Goal: Transaction & Acquisition: Purchase product/service

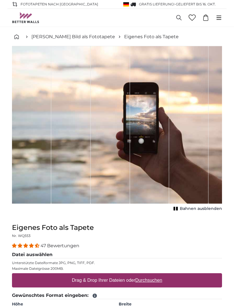
click at [192, 279] on div "Drag & Drop Ihrer Dateien oder Durchsuchen" at bounding box center [117, 280] width 210 height 14
click at [12, 273] on input "Drag & Drop Ihrer Dateien oder Durchsuchen" at bounding box center [117, 274] width 210 height 2
type input "**********"
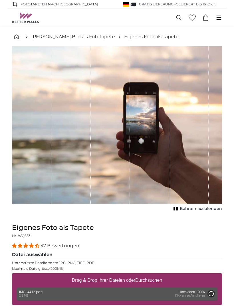
type input "82"
type input "111.5"
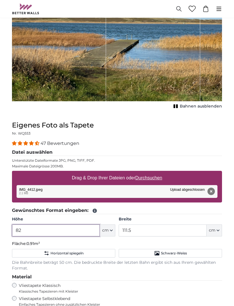
click at [89, 228] on input "82" at bounding box center [56, 230] width 88 height 12
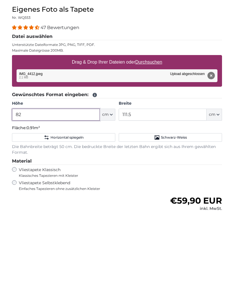
type input "8"
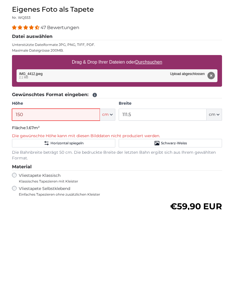
type input "150"
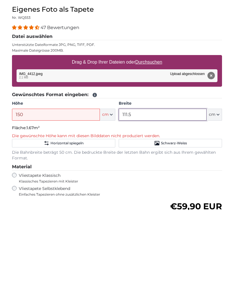
click at [184, 205] on input "111.5" at bounding box center [162, 211] width 88 height 12
type input "1"
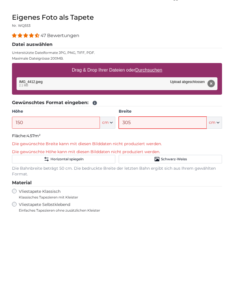
type input "305"
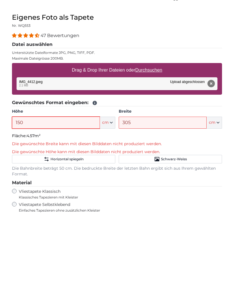
click at [81, 205] on input "150" at bounding box center [56, 211] width 88 height 12
type input "155"
click at [106, 243] on button "Horizontal spiegeln" at bounding box center [63, 247] width 103 height 9
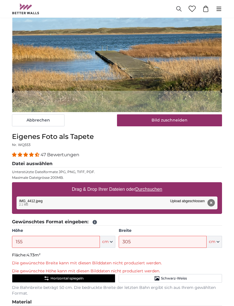
scroll to position [131, 0]
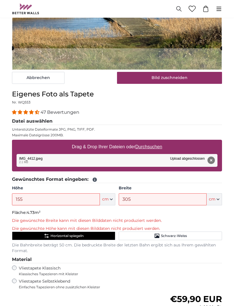
click at [105, 236] on button "Horizontal spiegeln" at bounding box center [63, 235] width 103 height 9
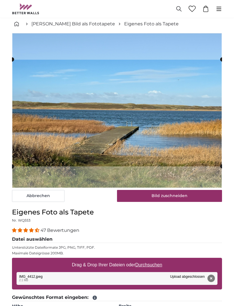
scroll to position [0, 0]
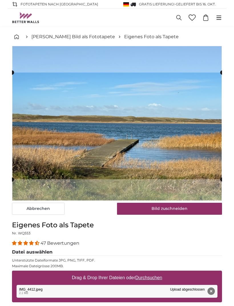
click at [221, 181] on cropper-handle at bounding box center [222, 179] width 4 height 4
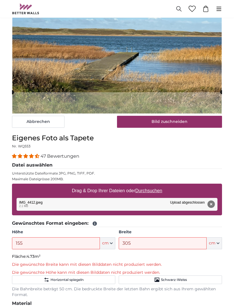
scroll to position [92, 0]
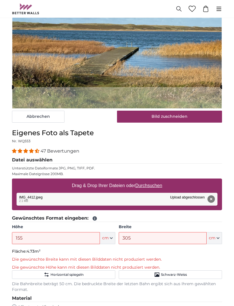
click at [152, 263] on div "Die gewünschte Breite kann mit diesen Bilddaten nicht produziert werden. Die ge…" at bounding box center [117, 264] width 210 height 14
click at [161, 260] on p "Die gewünschte Breite kann mit diesen Bilddaten nicht produziert werden." at bounding box center [117, 260] width 210 height 6
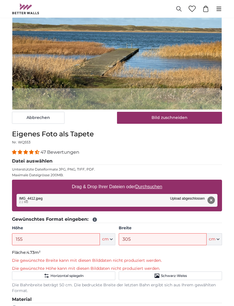
scroll to position [85, 0]
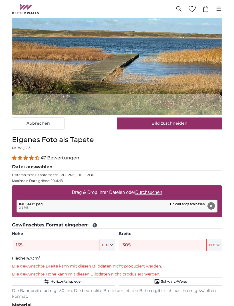
click at [82, 244] on input "155" at bounding box center [56, 245] width 88 height 12
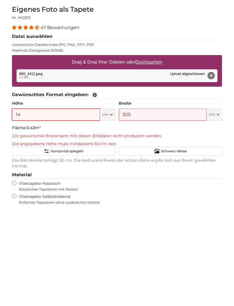
type input "140"
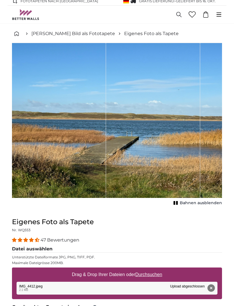
scroll to position [0, 0]
